Goal: Task Accomplishment & Management: Use online tool/utility

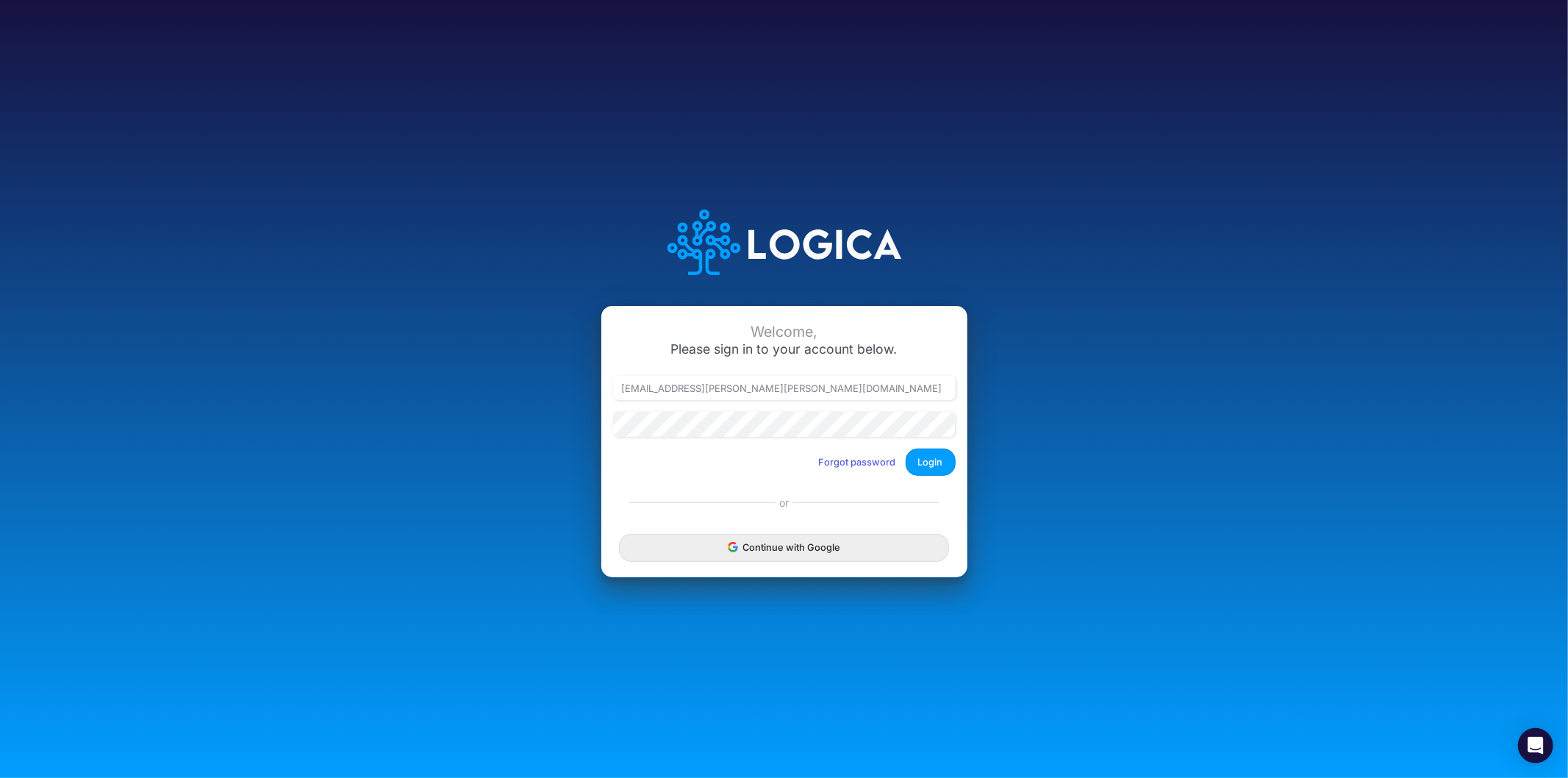
type input "[PERSON_NAME][EMAIL_ADDRESS][DOMAIN_NAME]"
click at [947, 455] on button "Login" at bounding box center [930, 462] width 50 height 27
